Goal: Entertainment & Leisure: Participate in discussion

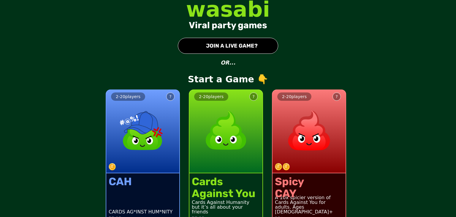
click at [254, 48] on button "● JOIN A LIVE GAME?" at bounding box center [228, 46] width 100 height 16
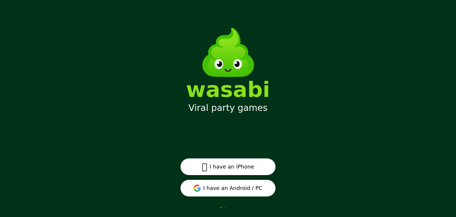
scroll to position [7, 0]
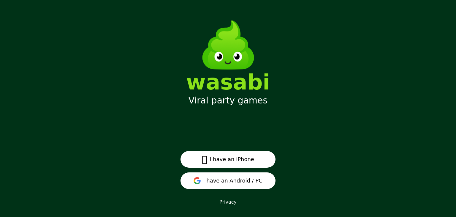
click at [225, 177] on button "I have an Android / PC" at bounding box center [227, 180] width 95 height 17
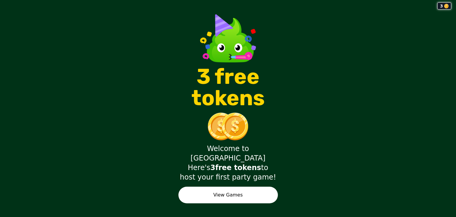
click at [254, 192] on button "View Games" at bounding box center [227, 194] width 99 height 17
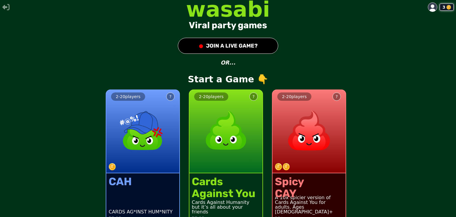
click at [262, 49] on button "● JOIN A LIVE GAME?" at bounding box center [228, 46] width 100 height 16
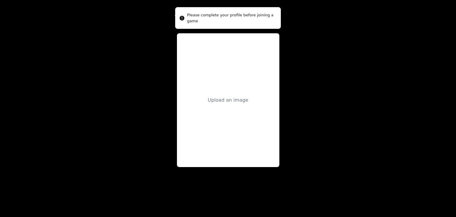
click at [238, 99] on div "Upload an image" at bounding box center [228, 99] width 40 height 7
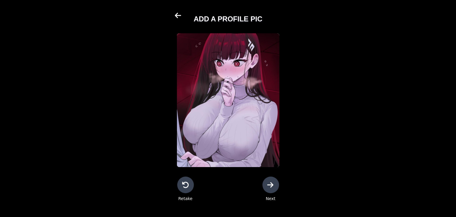
click at [278, 180] on div at bounding box center [270, 184] width 17 height 17
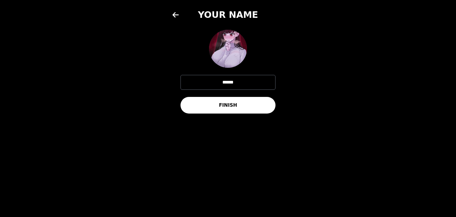
click at [256, 110] on button "FINISH" at bounding box center [227, 105] width 95 height 17
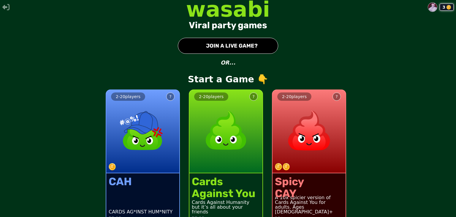
click at [244, 51] on button "● JOIN A LIVE GAME?" at bounding box center [228, 46] width 100 height 16
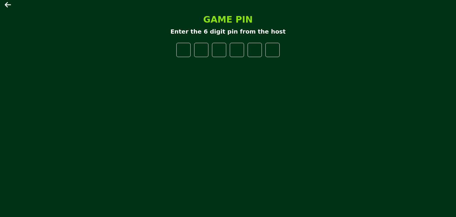
type input "*"
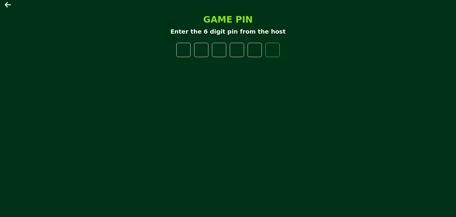
type input "*"
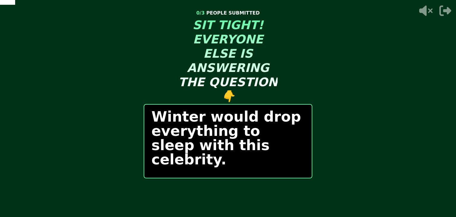
click at [252, 152] on p "Winter would drop everything to sleep with this celebrity." at bounding box center [227, 137] width 153 height 57
click at [242, 131] on p "Winter would drop everything to sleep with this celebrity." at bounding box center [227, 137] width 153 height 57
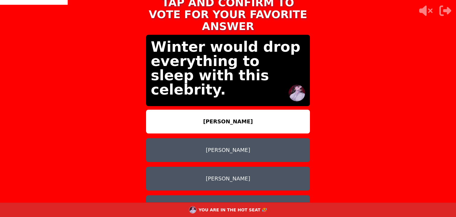
click at [301, 195] on button "Venom" at bounding box center [228, 207] width 164 height 24
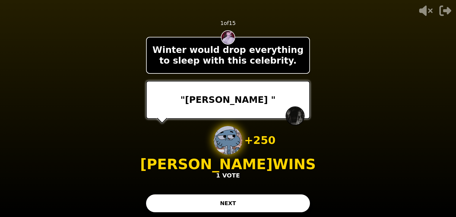
click at [259, 196] on button "NEXT" at bounding box center [228, 203] width 164 height 18
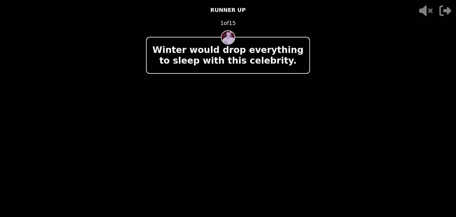
click at [273, 173] on div "+ 250 IMPOSTER WINS 1 VOTE" at bounding box center [228, 152] width 126 height 53
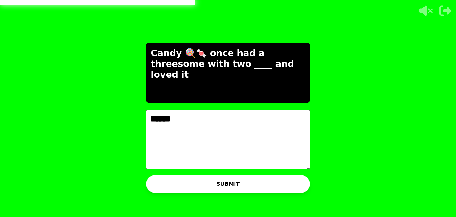
type textarea "******"
click at [291, 183] on button "SUBMIT" at bounding box center [228, 184] width 164 height 18
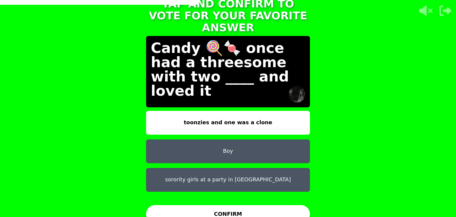
click at [288, 121] on button "toonzies and one was a clone" at bounding box center [228, 123] width 164 height 24
click at [291, 205] on button "CONFIRM" at bounding box center [228, 214] width 164 height 18
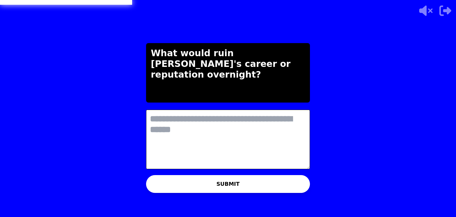
type textarea "*"
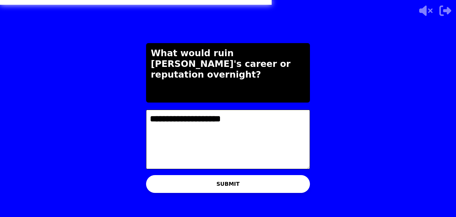
type textarea "**********"
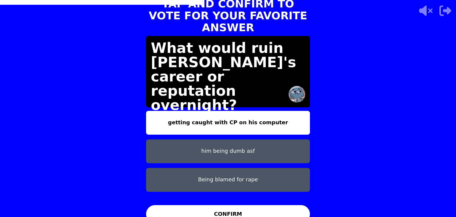
click at [262, 180] on button "Being blamed for rape" at bounding box center [228, 180] width 164 height 24
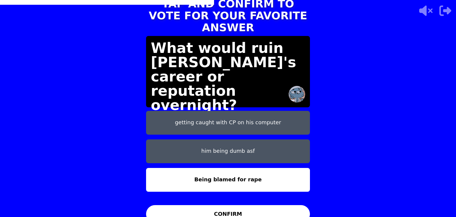
click at [270, 209] on button "CONFIRM" at bounding box center [228, 214] width 164 height 18
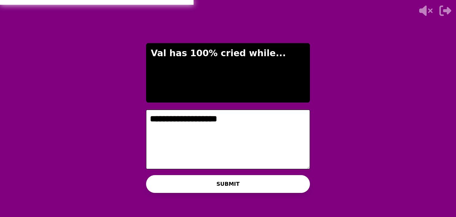
type textarea "**********"
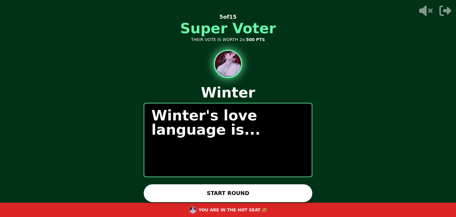
click at [223, 169] on div "Winter's love language is..." at bounding box center [228, 140] width 169 height 74
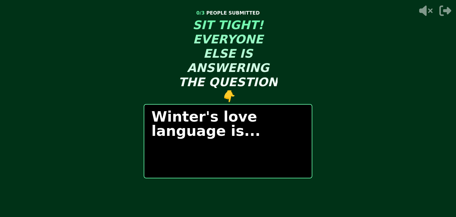
click at [232, 198] on div "START ROUND" at bounding box center [228, 194] width 169 height 18
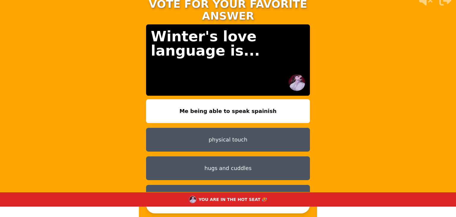
scroll to position [9, 0]
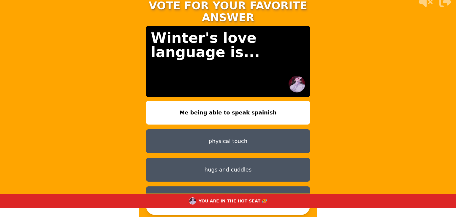
click at [219, 161] on button "hugs and cuddles" at bounding box center [228, 170] width 164 height 24
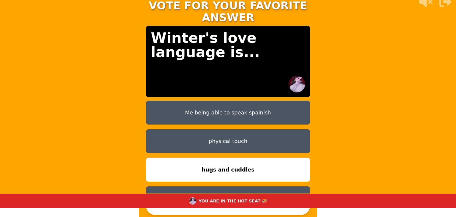
click at [219, 161] on button "hugs and cuddles" at bounding box center [228, 170] width 164 height 24
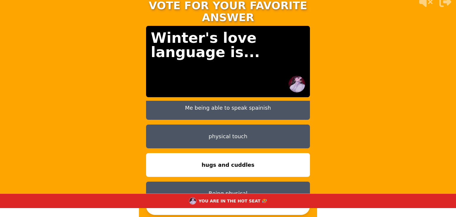
click at [146, 153] on button "hugs and cuddles" at bounding box center [228, 165] width 164 height 24
click at [251, 210] on button "CONFIRM" at bounding box center [228, 206] width 164 height 18
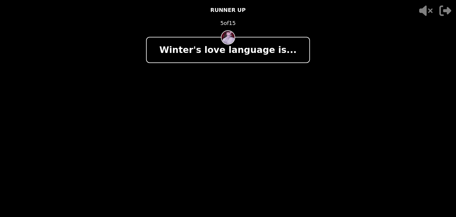
scroll to position [0, 0]
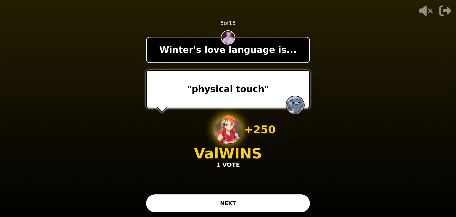
click at [262, 198] on button "NEXT" at bounding box center [228, 203] width 164 height 18
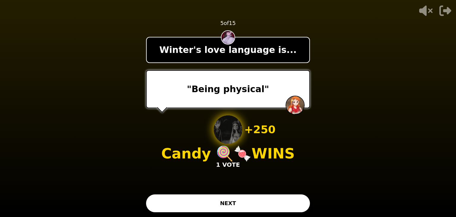
click at [265, 205] on button "NEXT" at bounding box center [228, 203] width 164 height 18
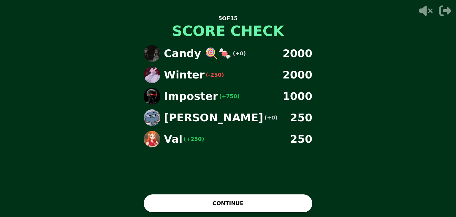
click at [219, 200] on button "CONTINUE" at bounding box center [228, 203] width 169 height 18
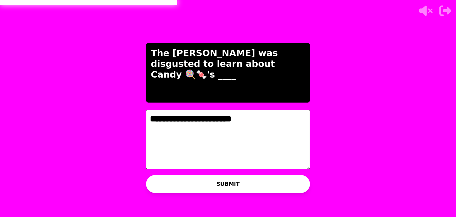
type textarea "**********"
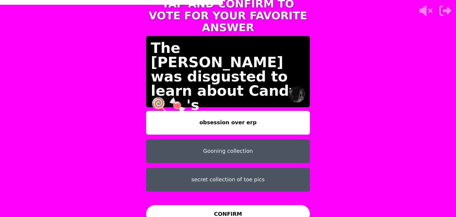
click at [235, 146] on button "Gooning collection" at bounding box center [228, 151] width 164 height 24
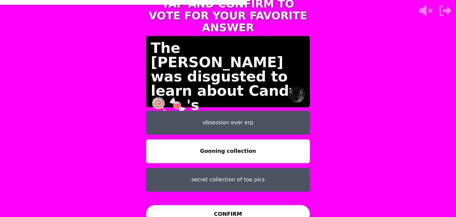
click at [248, 211] on button "CONFIRM" at bounding box center [228, 214] width 164 height 18
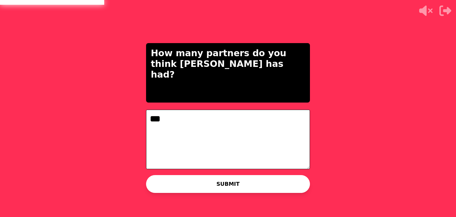
type textarea "***"
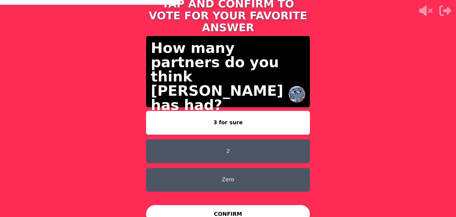
click at [289, 180] on button "Zero" at bounding box center [228, 180] width 164 height 24
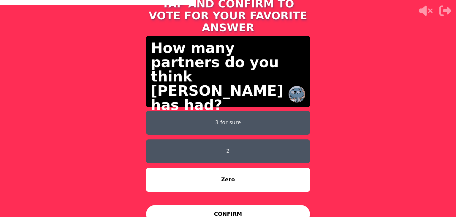
click at [287, 212] on button "CONFIRM" at bounding box center [228, 214] width 164 height 18
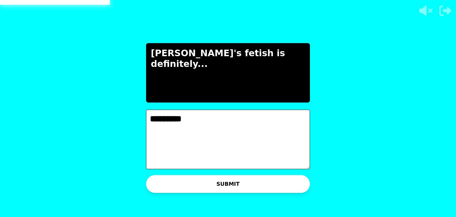
type textarea "*********"
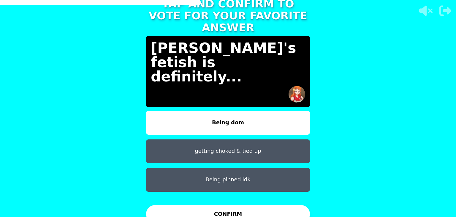
click at [292, 205] on button "CONFIRM" at bounding box center [228, 214] width 164 height 18
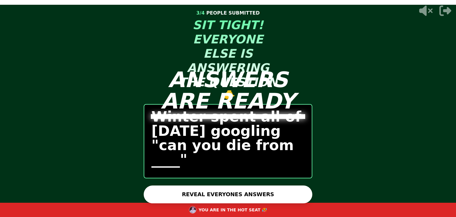
click at [289, 200] on button "REVEAL EVERYONES ANSWERS" at bounding box center [228, 194] width 169 height 18
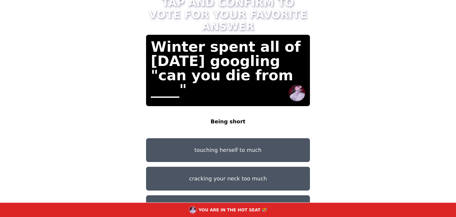
scroll to position [10, 0]
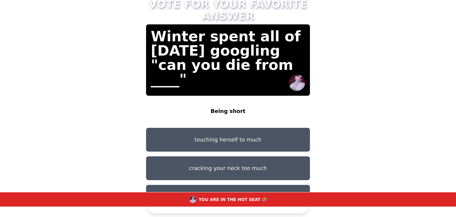
click at [282, 99] on button "Being short" at bounding box center [228, 111] width 164 height 24
click at [298, 128] on button "touching herself to much" at bounding box center [228, 140] width 164 height 24
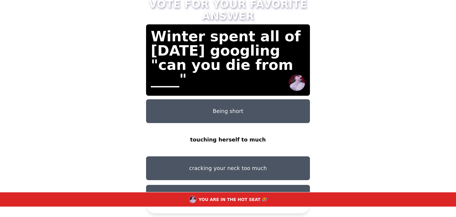
click at [284, 211] on button "CONFIRM" at bounding box center [228, 204] width 164 height 18
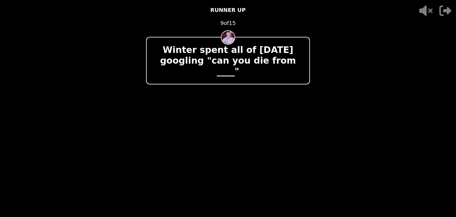
scroll to position [0, 0]
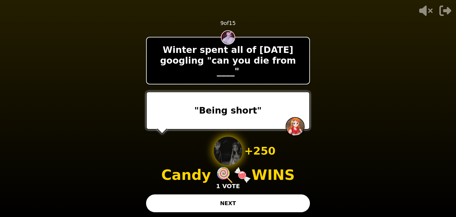
click at [271, 202] on button "NEXT" at bounding box center [228, 203] width 164 height 18
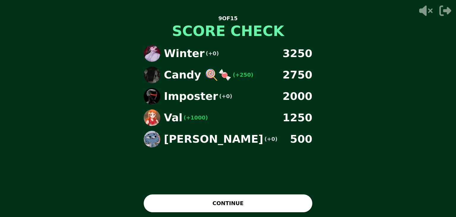
click at [271, 202] on button "CONTINUE" at bounding box center [228, 203] width 169 height 18
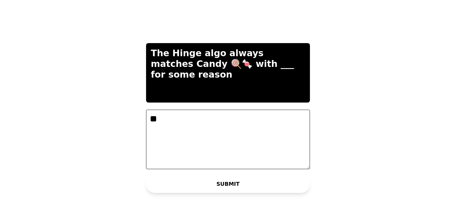
type textarea "*"
type textarea "**********"
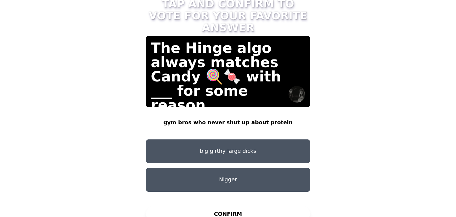
click at [284, 152] on button "big girthy large dicks" at bounding box center [228, 151] width 164 height 24
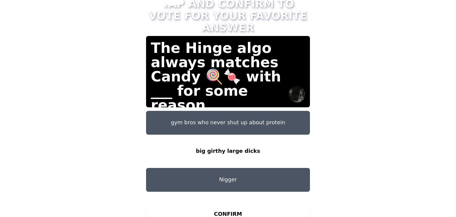
click at [233, 210] on button "CONFIRM" at bounding box center [228, 214] width 164 height 18
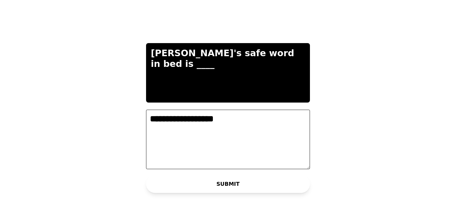
type textarea "**********"
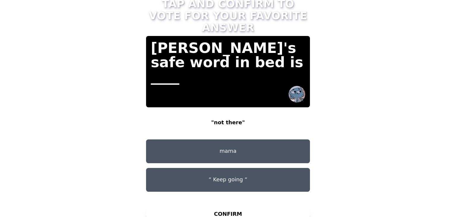
click at [232, 147] on button "mama" at bounding box center [228, 151] width 164 height 24
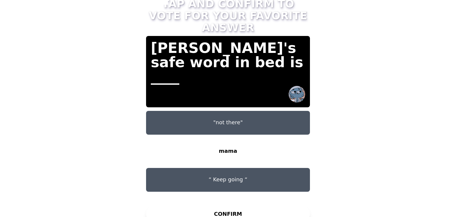
click at [240, 207] on button "CONFIRM" at bounding box center [228, 214] width 164 height 18
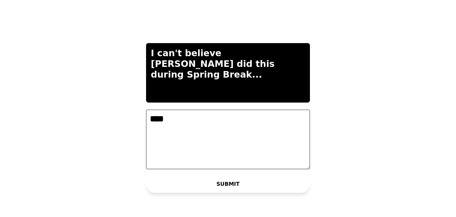
type textarea "*****"
type textarea "**********"
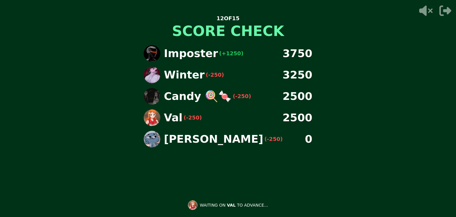
click at [243, 131] on div "[PERSON_NAME] (-250) 0" at bounding box center [228, 139] width 178 height 17
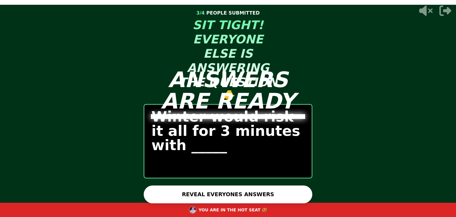
click at [210, 179] on div "ANSWERS ARE READY" at bounding box center [228, 108] width 178 height 217
click at [208, 192] on button "REVEAL EVERYONES ANSWERS" at bounding box center [228, 194] width 169 height 18
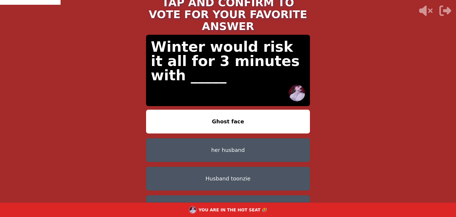
click at [167, 110] on button "Ghost face" at bounding box center [228, 122] width 164 height 24
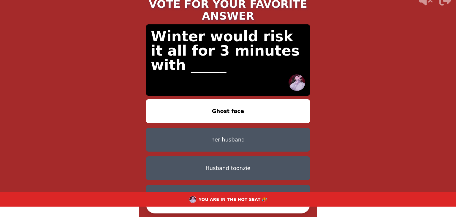
click at [146, 99] on button "Ghost face" at bounding box center [228, 111] width 164 height 24
click at [270, 205] on div "YOU ARE IN THE HOT SEAT 🥵" at bounding box center [228, 199] width 456 height 14
click at [273, 210] on button "CONFIRM" at bounding box center [228, 204] width 164 height 18
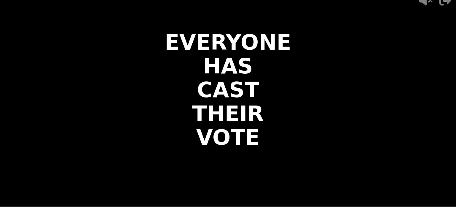
scroll to position [0, 0]
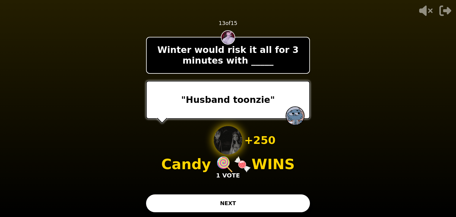
click at [271, 206] on button "NEXT" at bounding box center [228, 203] width 164 height 18
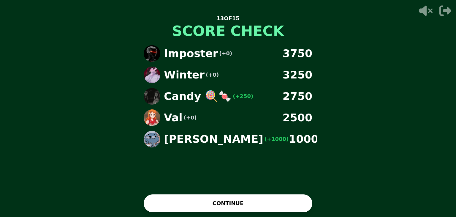
click at [291, 206] on button "CONTINUE" at bounding box center [228, 203] width 169 height 18
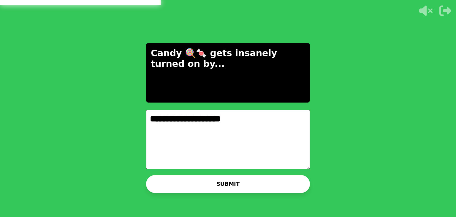
type textarea "**********"
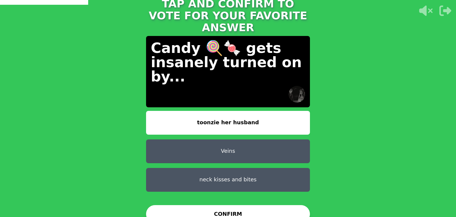
click at [273, 139] on button "Veins" at bounding box center [228, 151] width 164 height 24
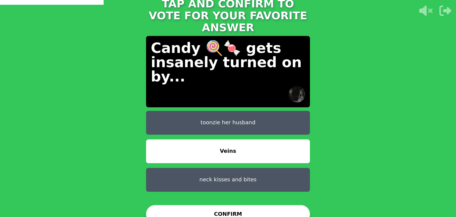
click at [298, 211] on button "CONFIRM" at bounding box center [228, 214] width 164 height 18
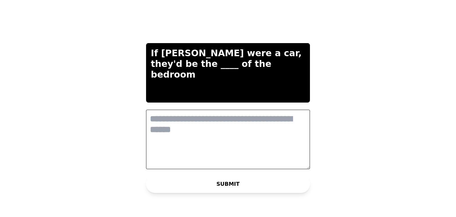
click at [215, 136] on textarea at bounding box center [228, 139] width 164 height 59
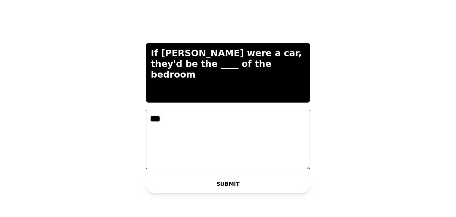
type textarea "***"
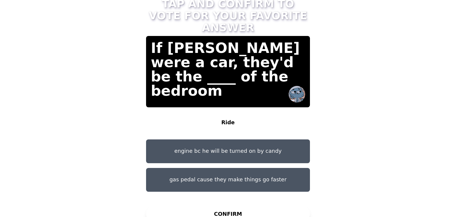
click at [251, 159] on div "Ride engine bc he will be turned on by candy gas pedal cause they make things g…" at bounding box center [228, 156] width 164 height 91
click at [251, 157] on div "Ride engine bc he will be turned on by candy gas pedal cause they make things g…" at bounding box center [228, 156] width 164 height 91
click at [247, 147] on button "engine bc he will be turned on by candy" at bounding box center [228, 151] width 164 height 24
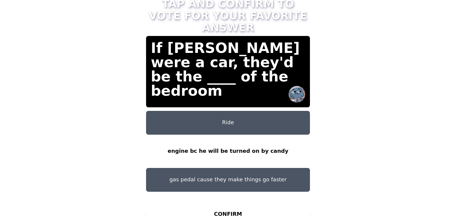
click at [241, 207] on button "CONFIRM" at bounding box center [228, 214] width 164 height 18
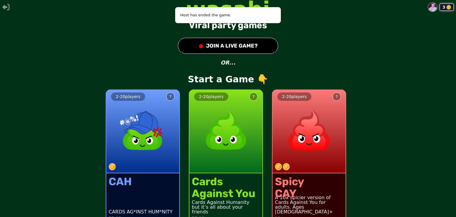
click at [241, 196] on div "Against You" at bounding box center [224, 193] width 64 height 12
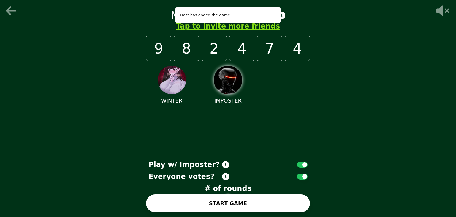
click at [16, 9] on icon at bounding box center [12, 11] width 14 height 12
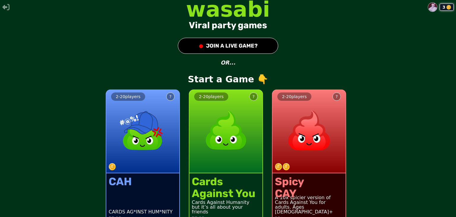
click at [187, 46] on button "● JOIN A LIVE GAME?" at bounding box center [228, 46] width 100 height 16
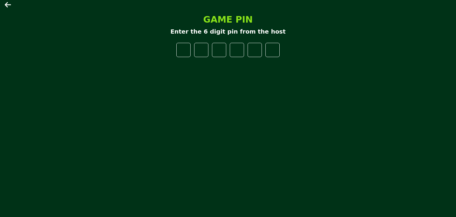
type input "*"
click at [8, 3] on icon at bounding box center [8, 4] width 7 height 7
